Goal: Information Seeking & Learning: Learn about a topic

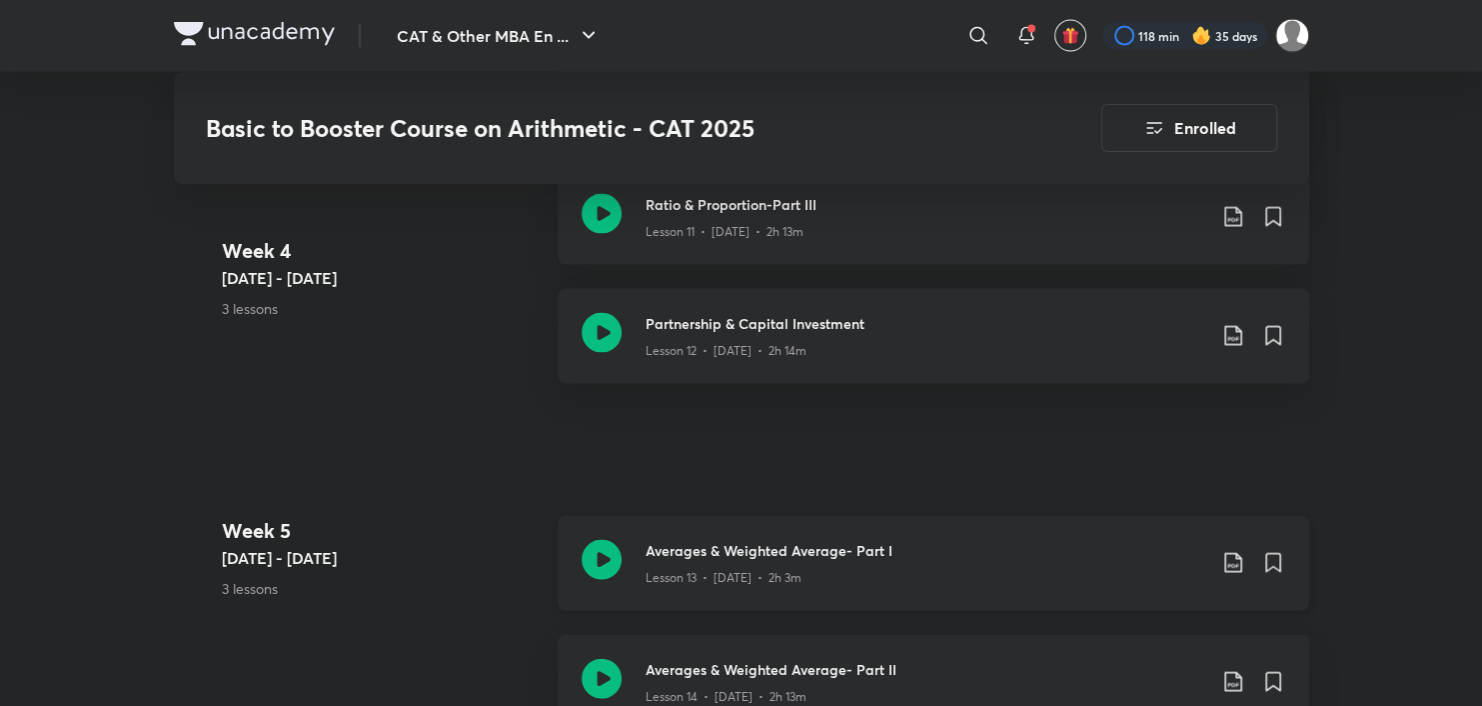
scroll to position [2927, 0]
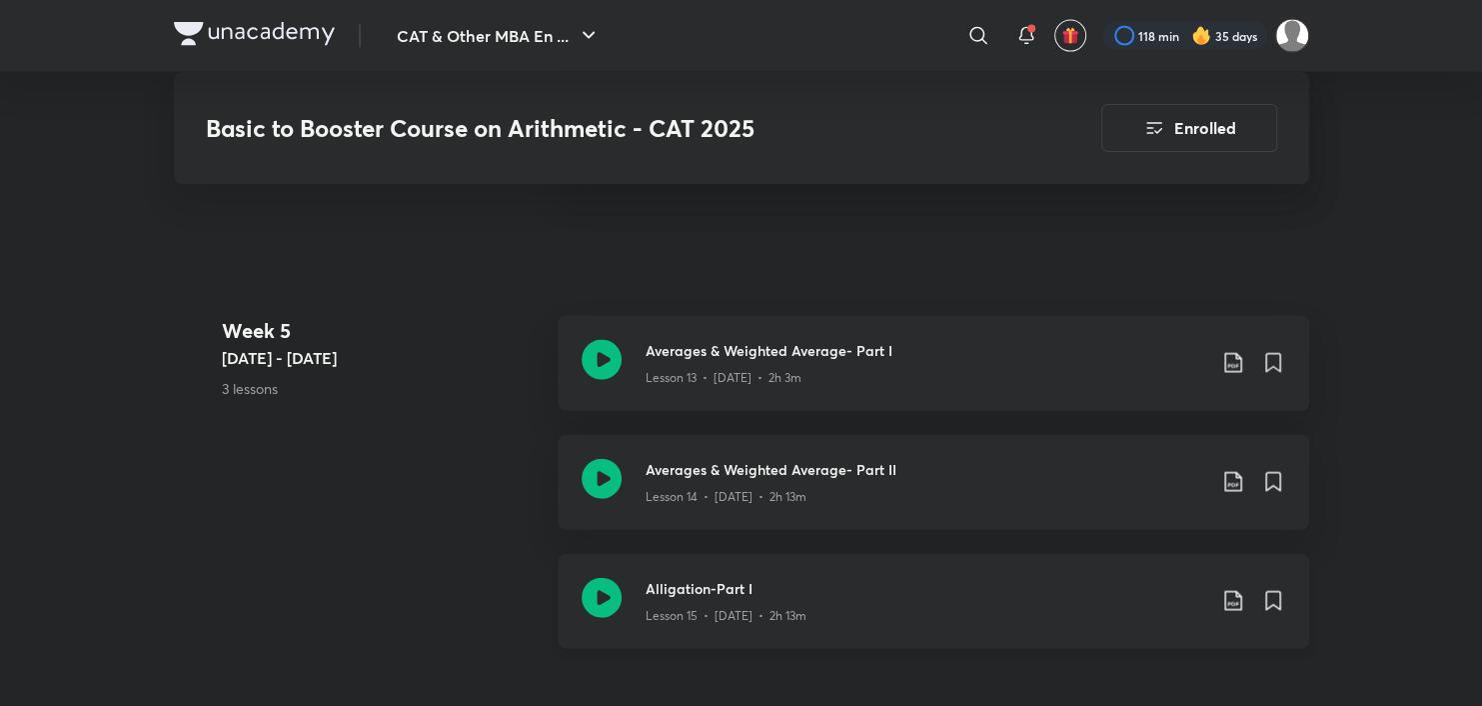
click at [592, 601] on icon at bounding box center [602, 598] width 40 height 40
